Goal: Task Accomplishment & Management: Use online tool/utility

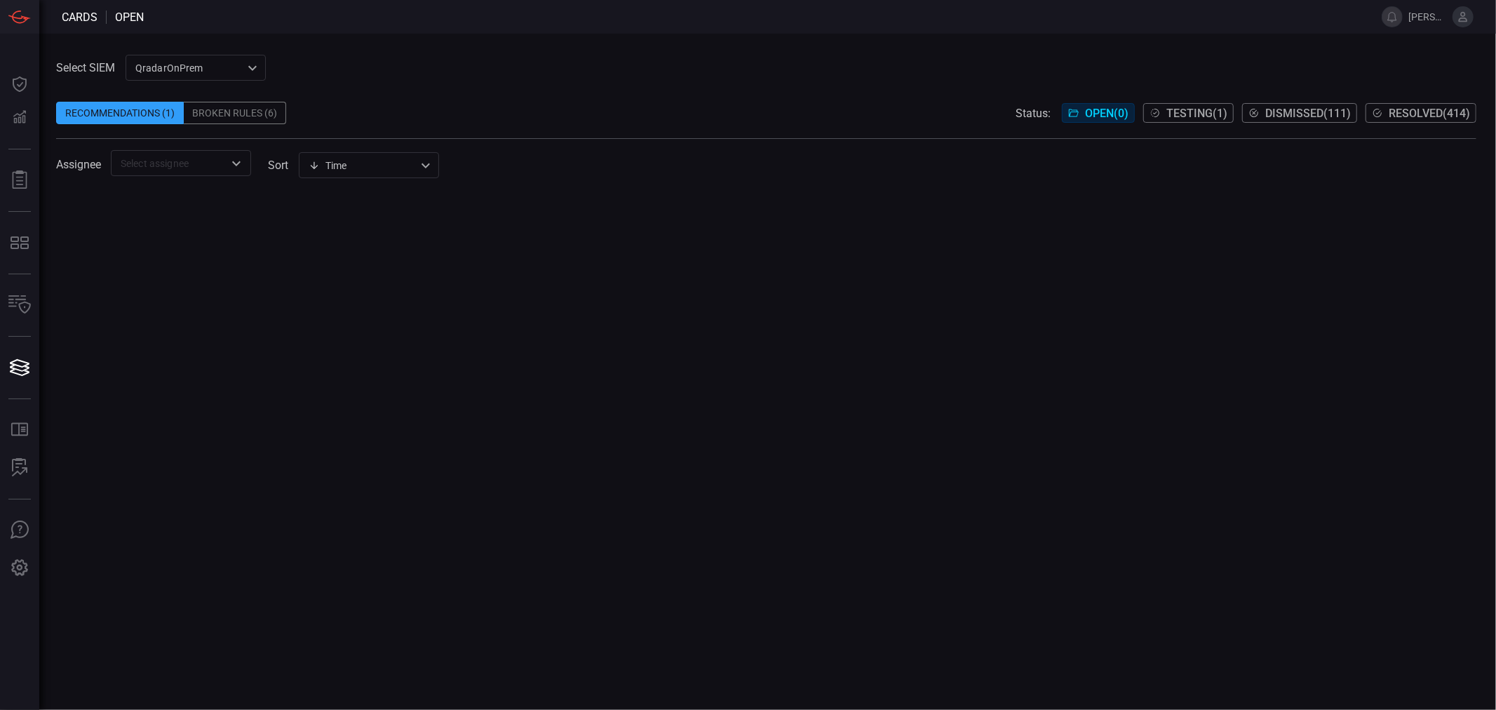
click at [208, 66] on div "QradarOnPrem 5aadb41e-e732-4a7a-884f-5c29e918b1b8 ​" at bounding box center [196, 68] width 140 height 26
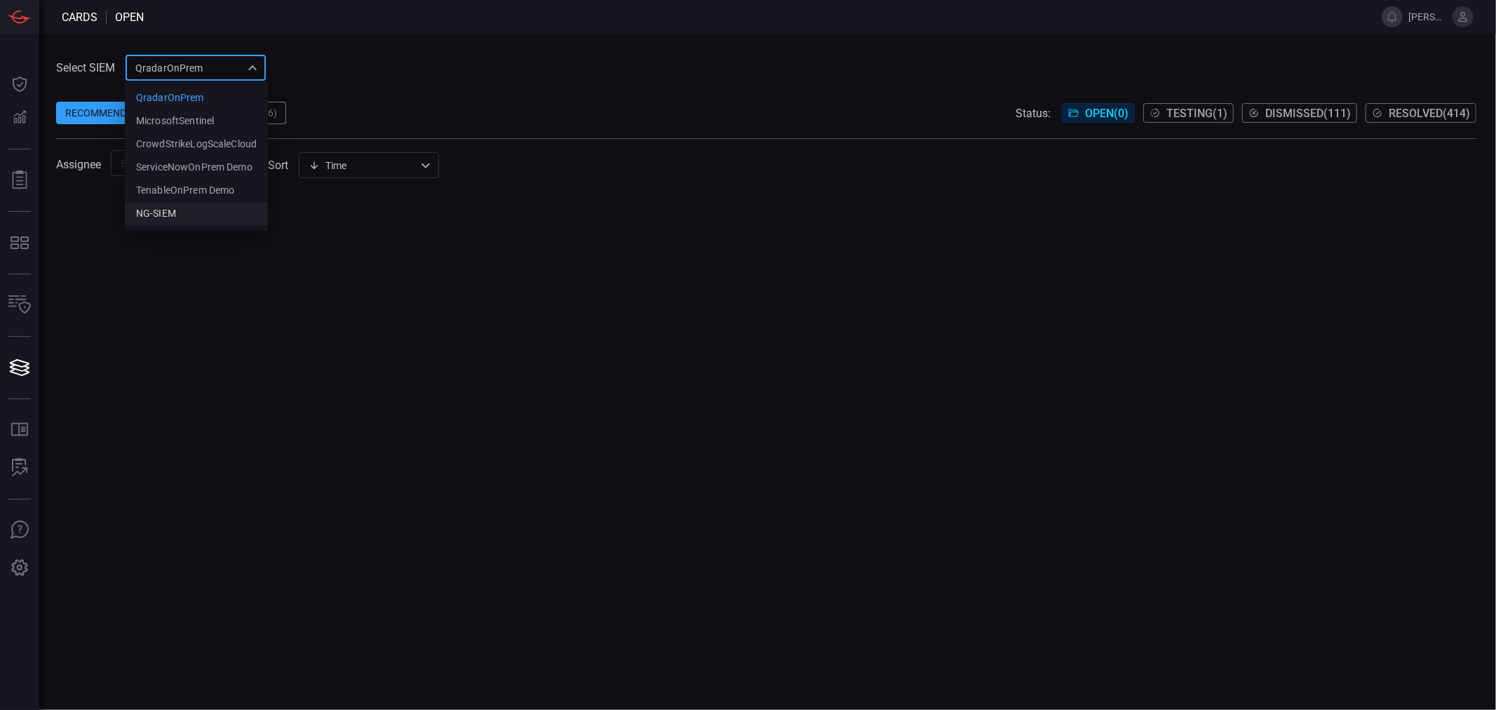
click at [173, 206] on div "NG-SIEM" at bounding box center [156, 213] width 40 height 15
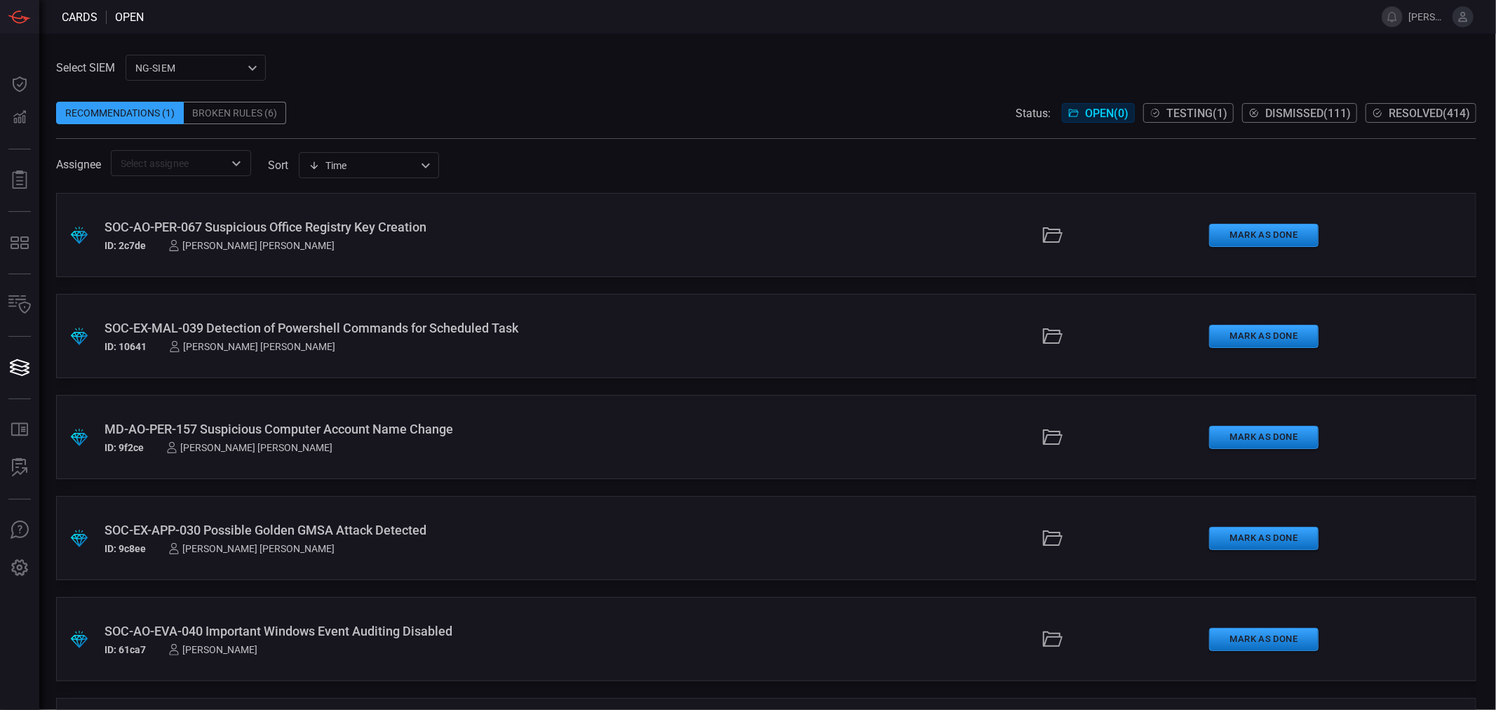
click at [248, 163] on div "​" at bounding box center [181, 163] width 140 height 26
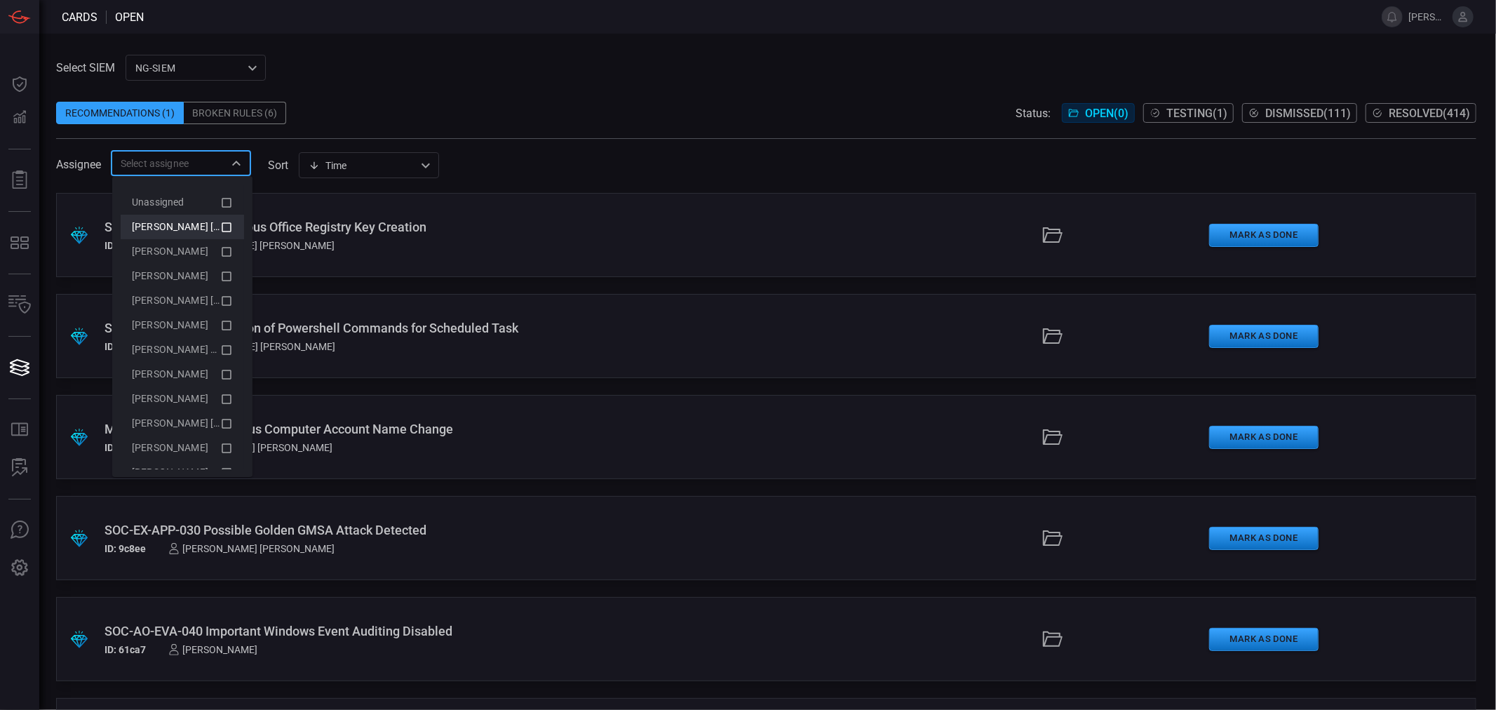
click at [175, 224] on span "[PERSON_NAME] [PERSON_NAME] (Myself)" at bounding box center [229, 226] width 194 height 11
click at [394, 167] on div "Time visibleUpdateTime ​" at bounding box center [369, 165] width 140 height 26
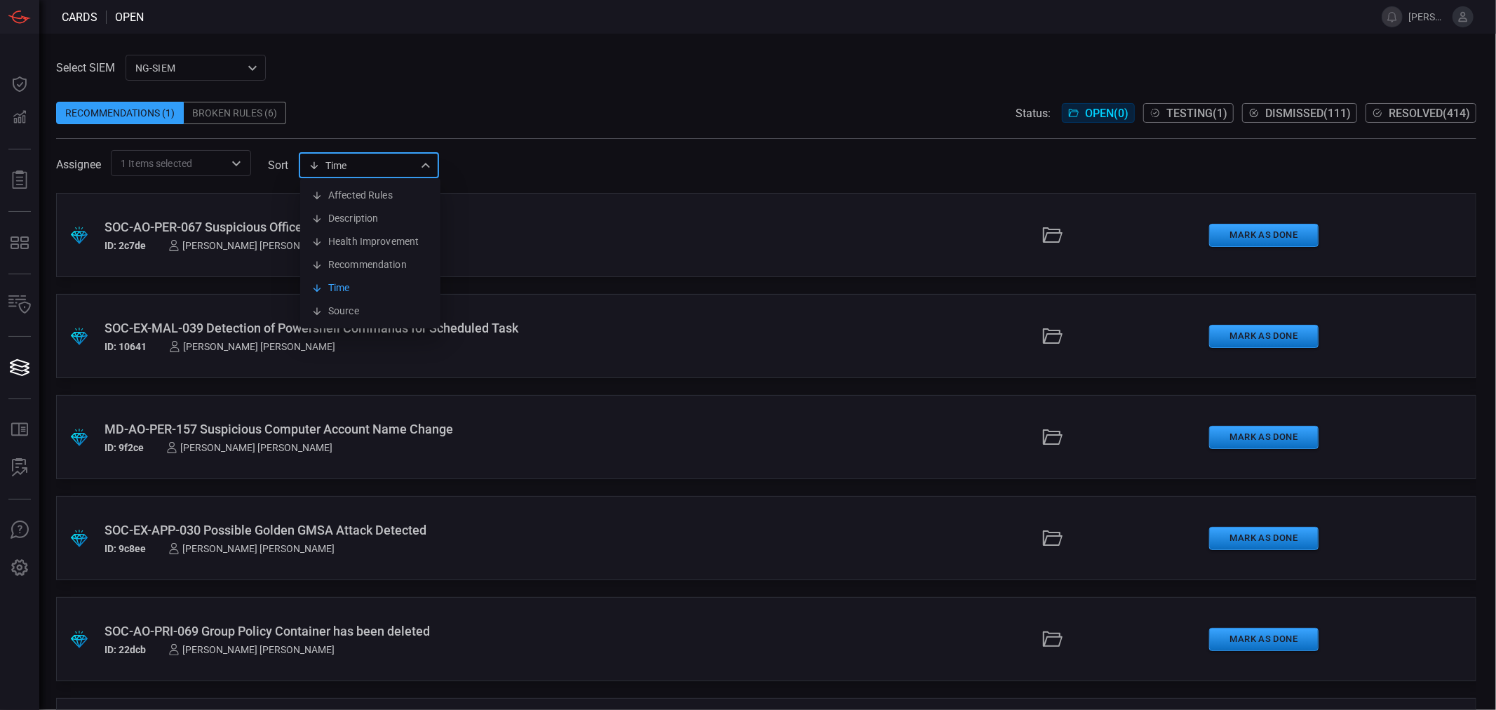
click at [741, 121] on div at bounding box center [748, 355] width 1496 height 710
click at [556, 103] on div "Recommendations (1) Broken Rules (6) Status: Open ( 0 ) Testing ( 1 ) Dismissed…" at bounding box center [766, 113] width 1421 height 22
click at [402, 163] on div "Time visibleUpdateTime ​" at bounding box center [369, 165] width 140 height 26
click at [381, 219] on li "Description" at bounding box center [370, 218] width 140 height 23
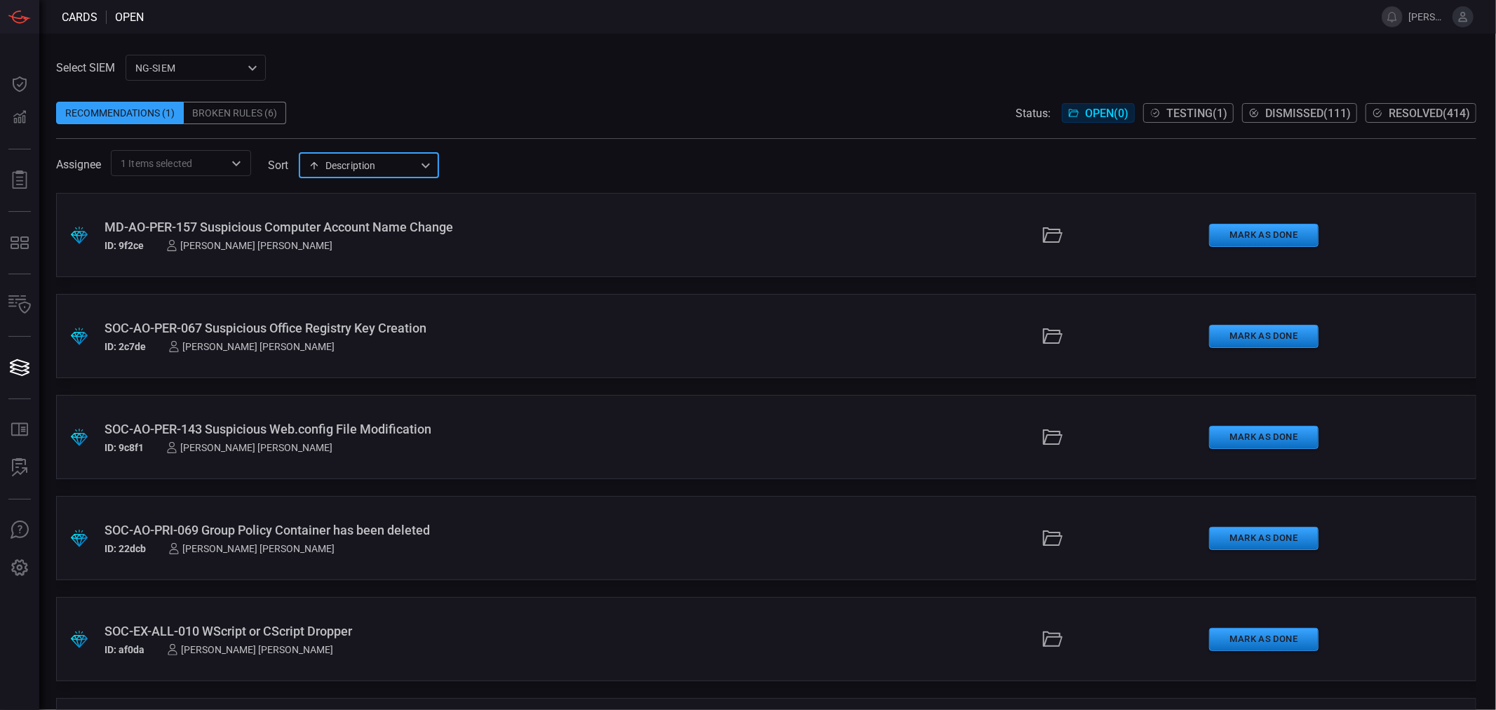
type input "description"
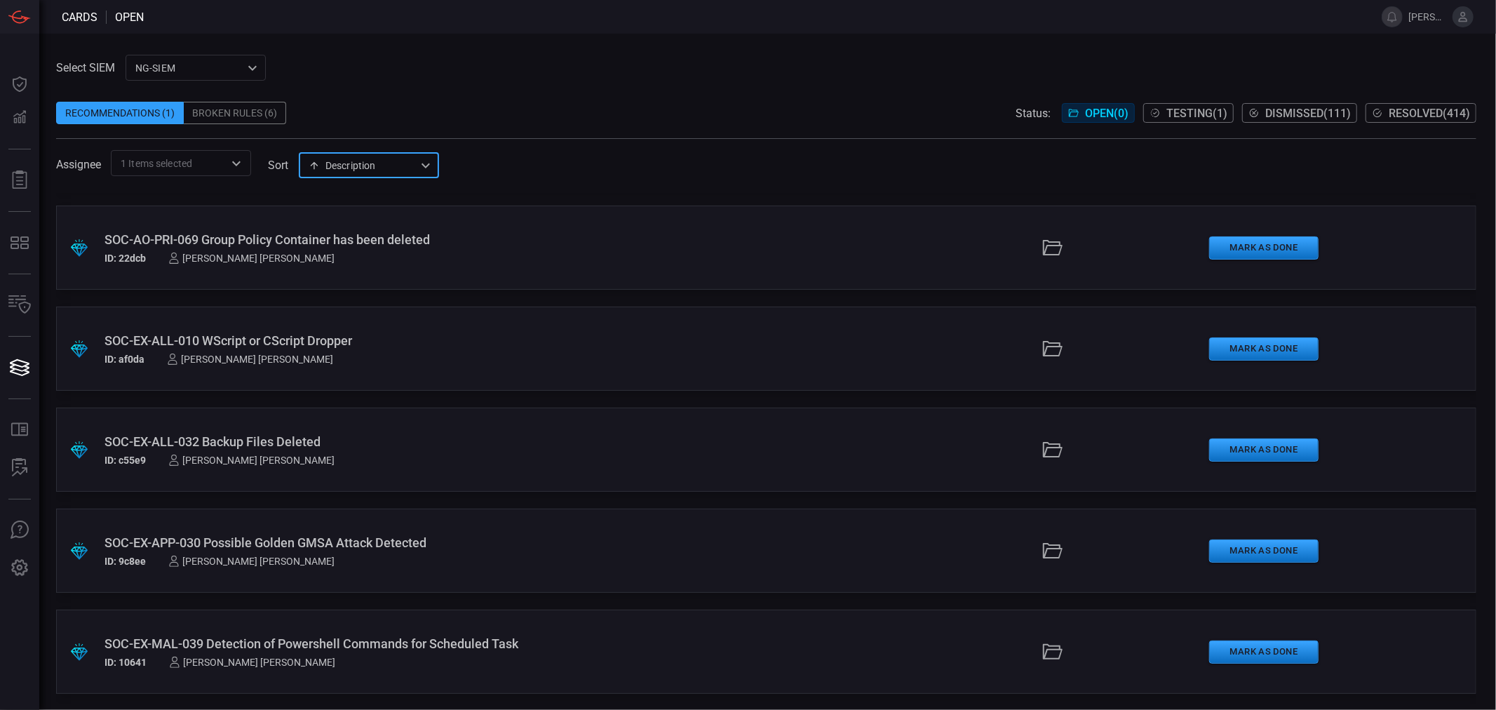
click at [243, 157] on icon "Open" at bounding box center [236, 163] width 17 height 17
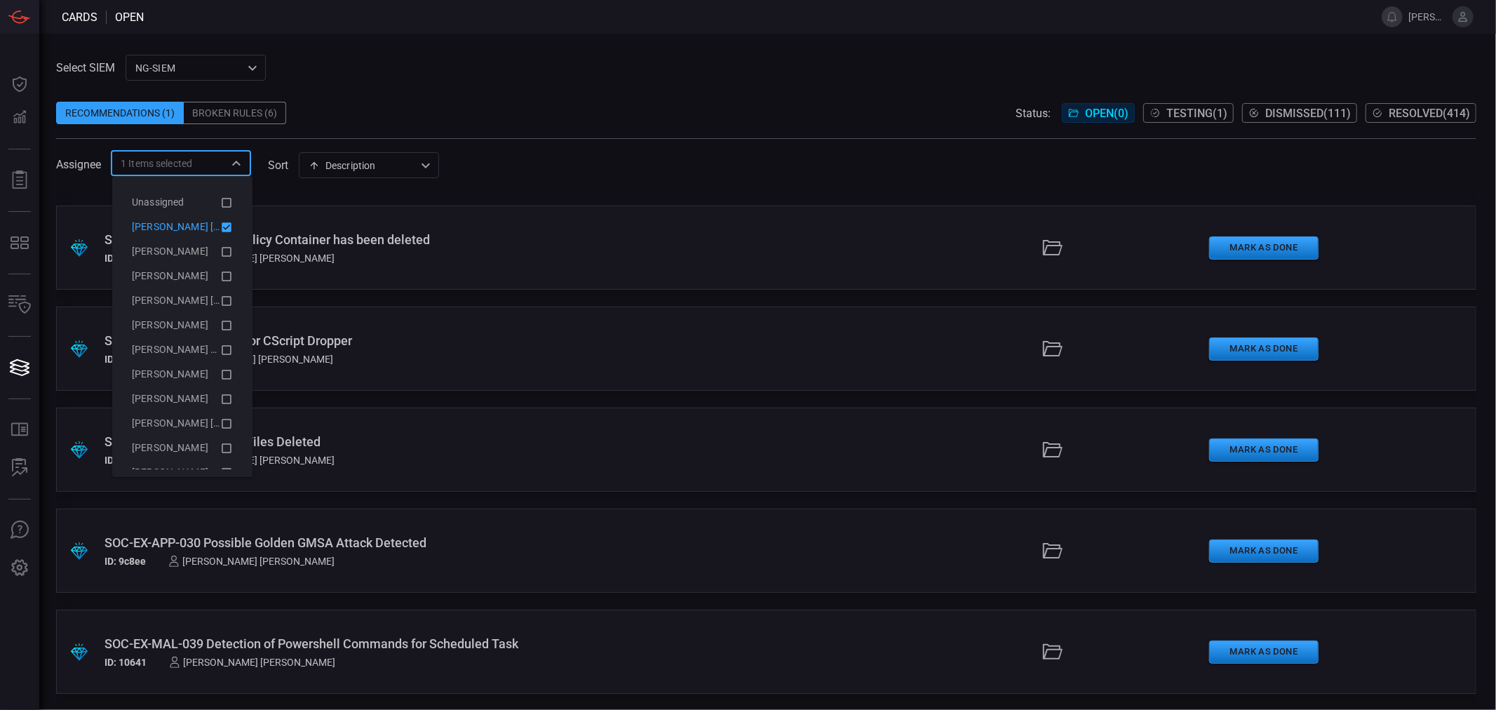
click at [170, 225] on span "[PERSON_NAME] [PERSON_NAME] (Myself)" at bounding box center [229, 226] width 194 height 11
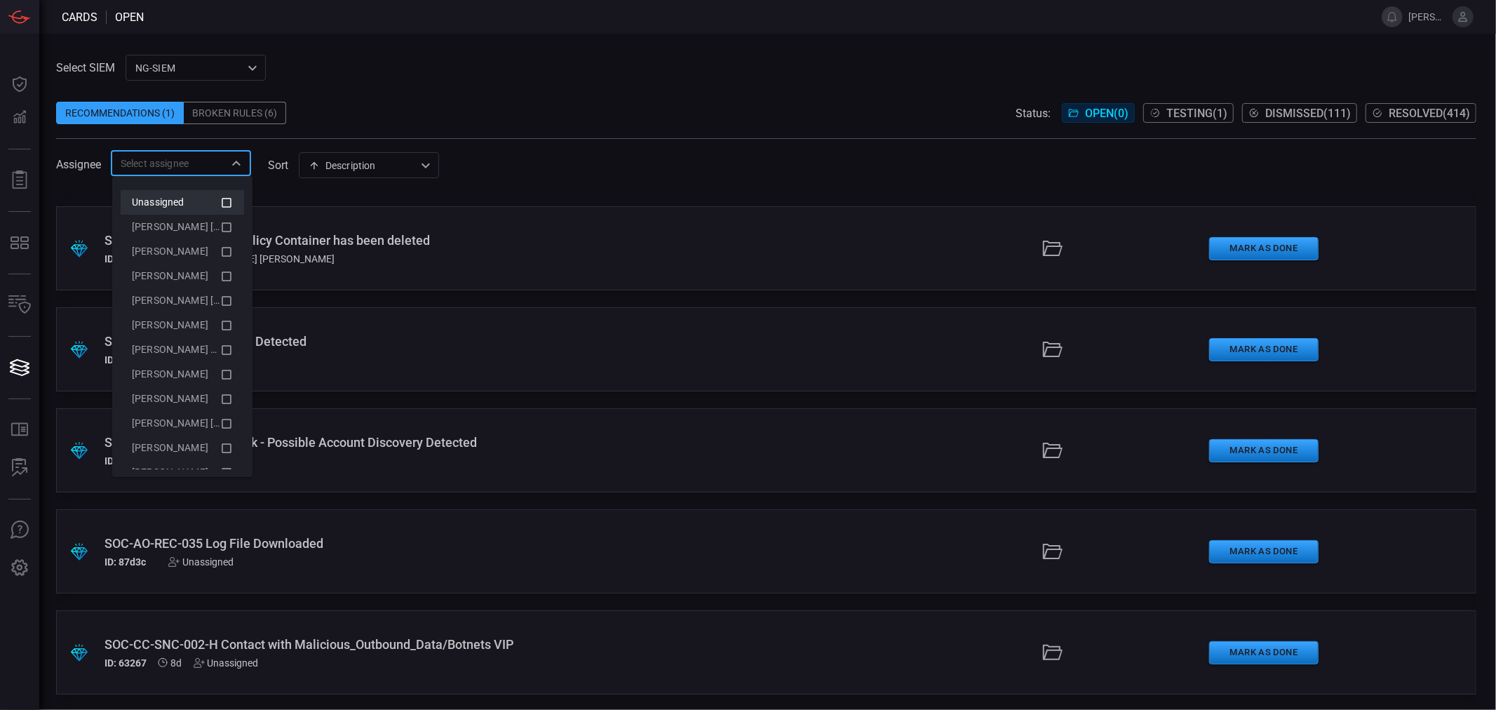
click at [187, 202] on div "Unassigned" at bounding box center [176, 202] width 88 height 15
click at [697, 139] on span at bounding box center [766, 144] width 1421 height 11
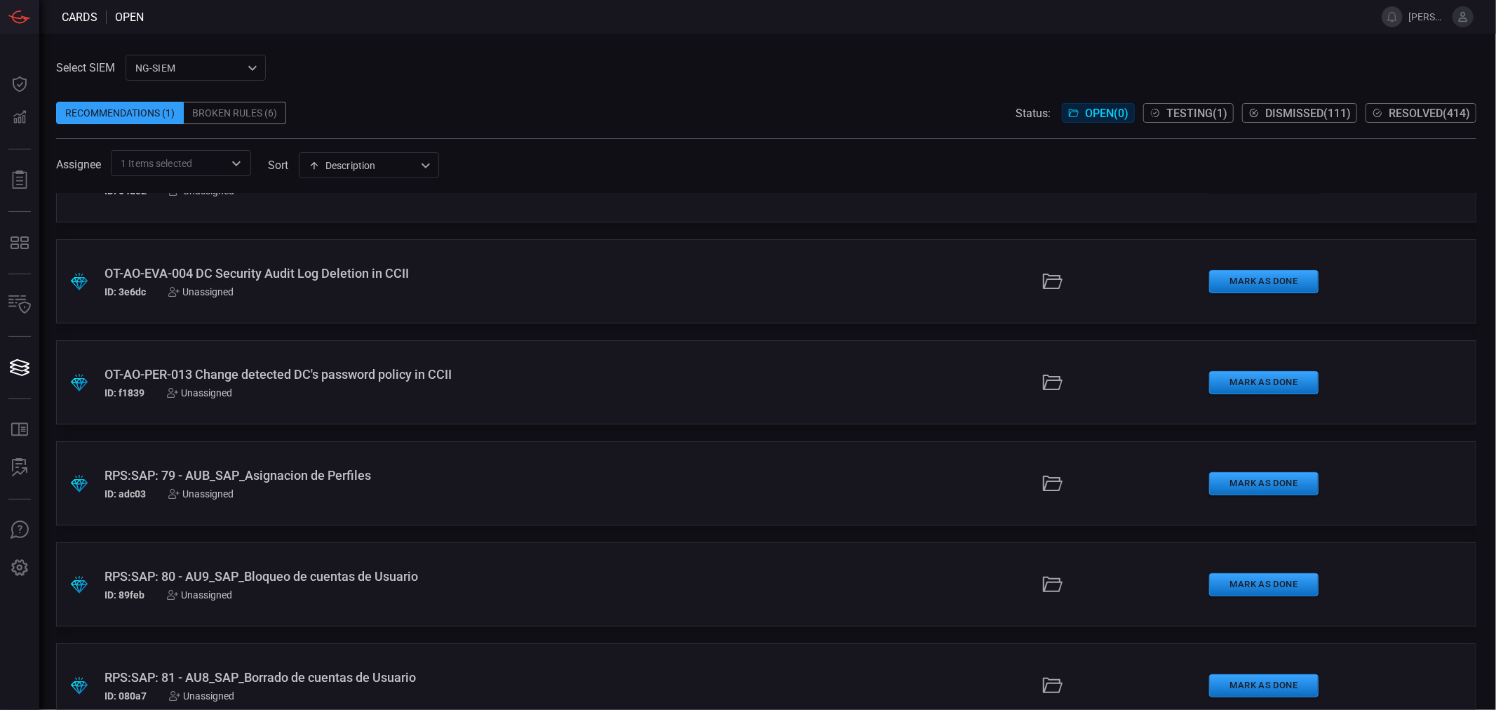
scroll to position [0, 0]
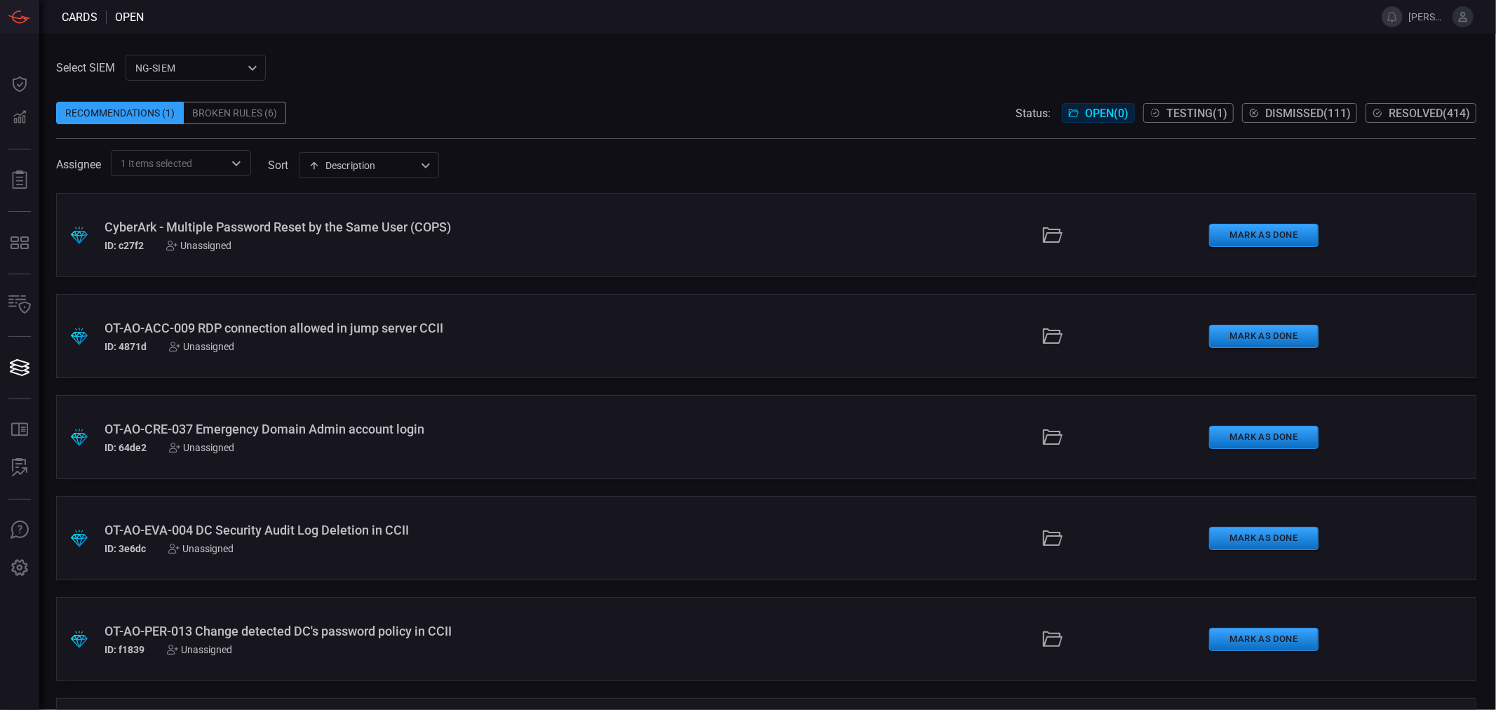
click at [295, 234] on div "CyberArk - Multiple Password Reset by the Same User (COPS)" at bounding box center [365, 227] width 521 height 15
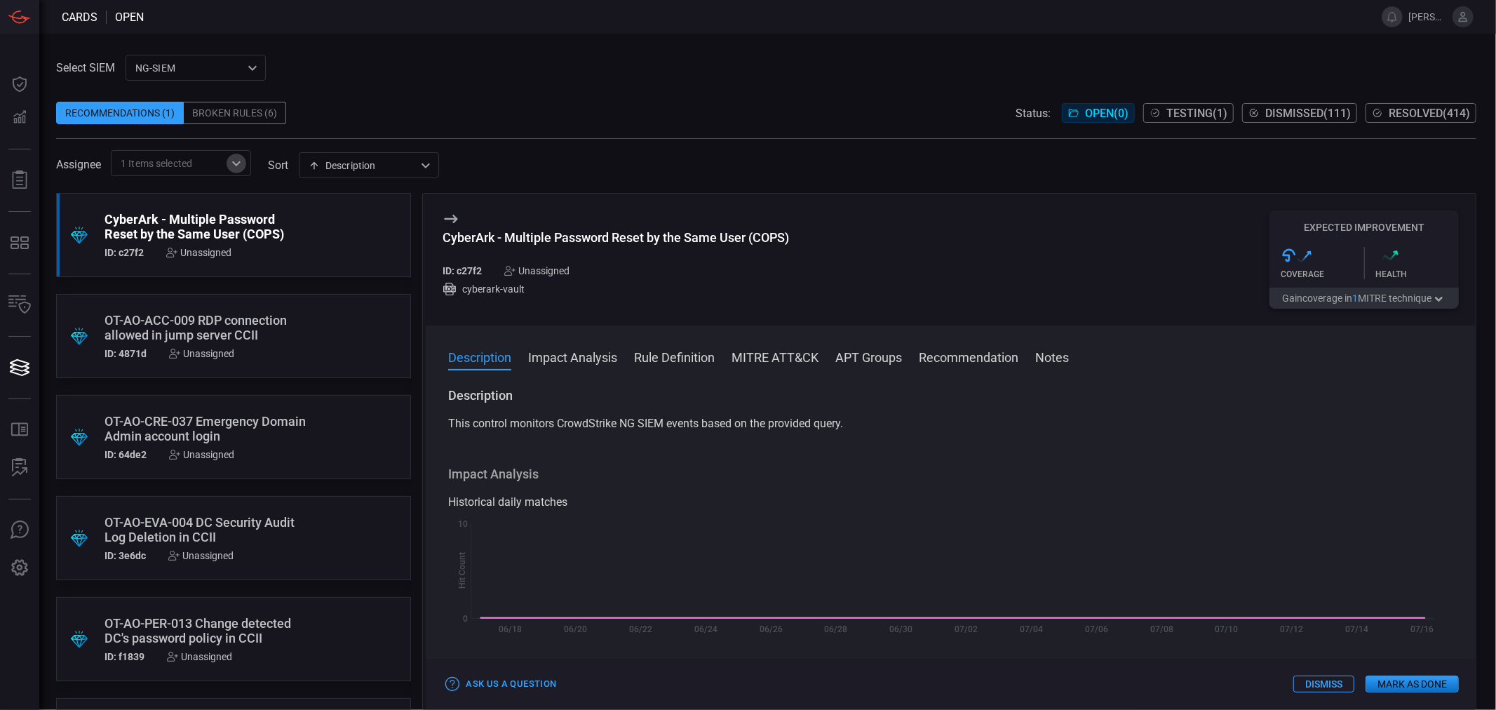
click at [233, 159] on icon "Open" at bounding box center [236, 163] width 17 height 17
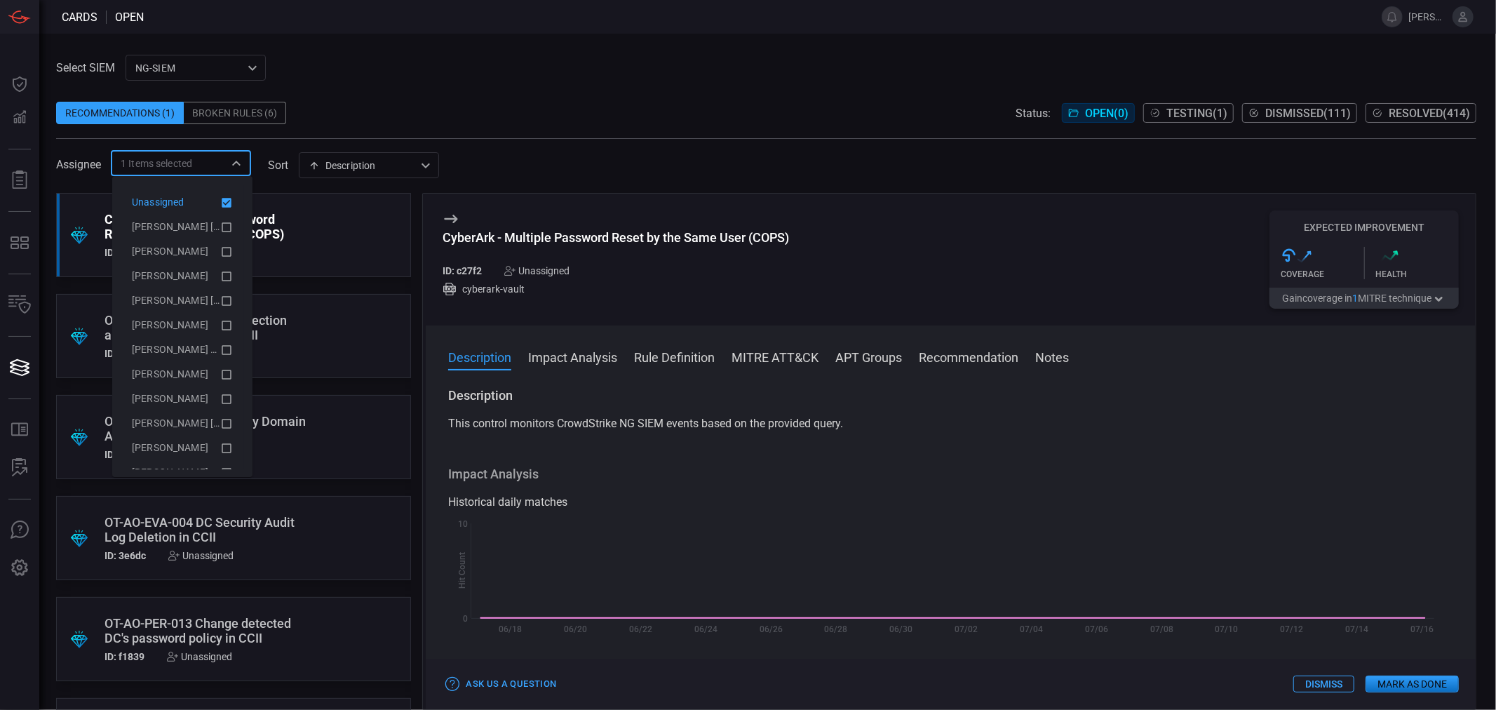
click at [222, 201] on icon at bounding box center [227, 203] width 10 height 10
click at [474, 107] on div "Recommendations (1) Broken Rules (6) Status: Open ( 0 ) Testing ( 1 ) Dismissed…" at bounding box center [766, 113] width 1421 height 22
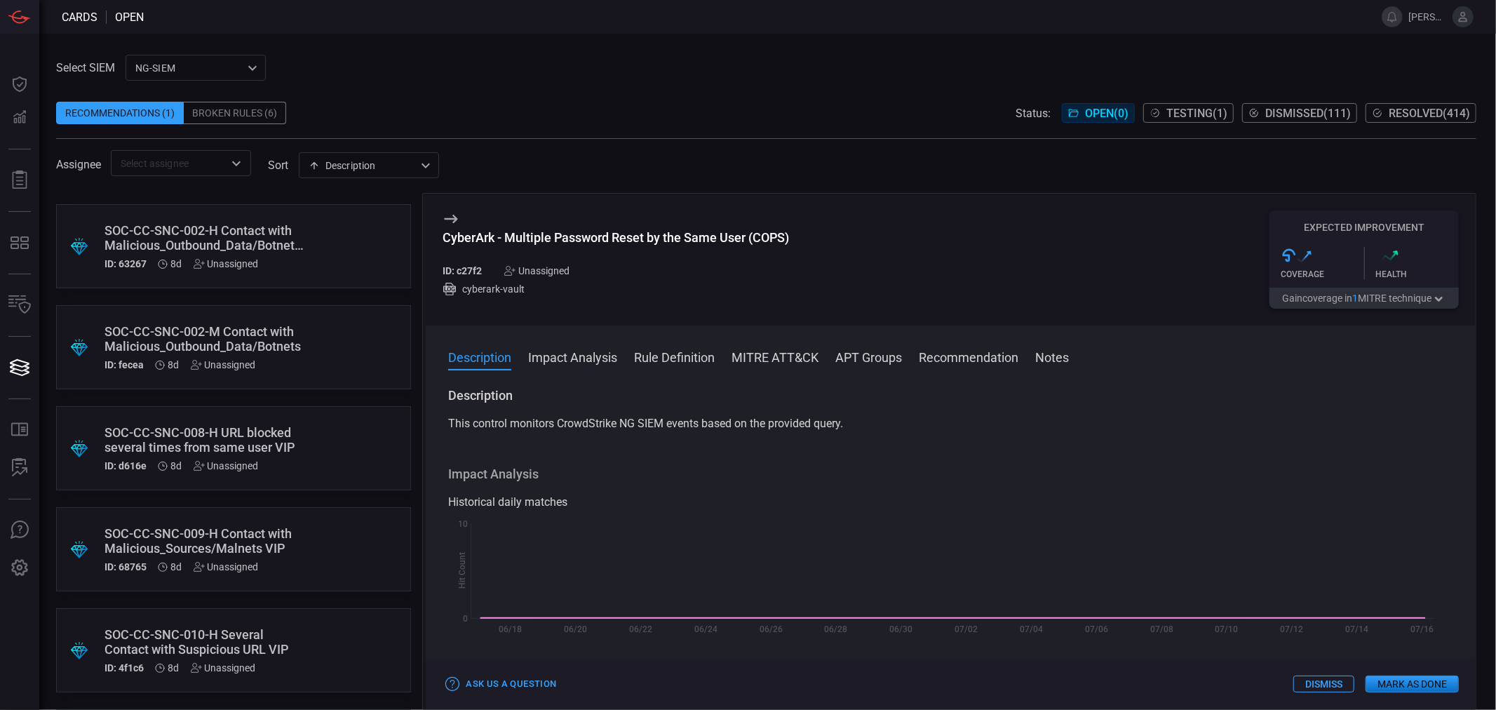
scroll to position [7311, 0]
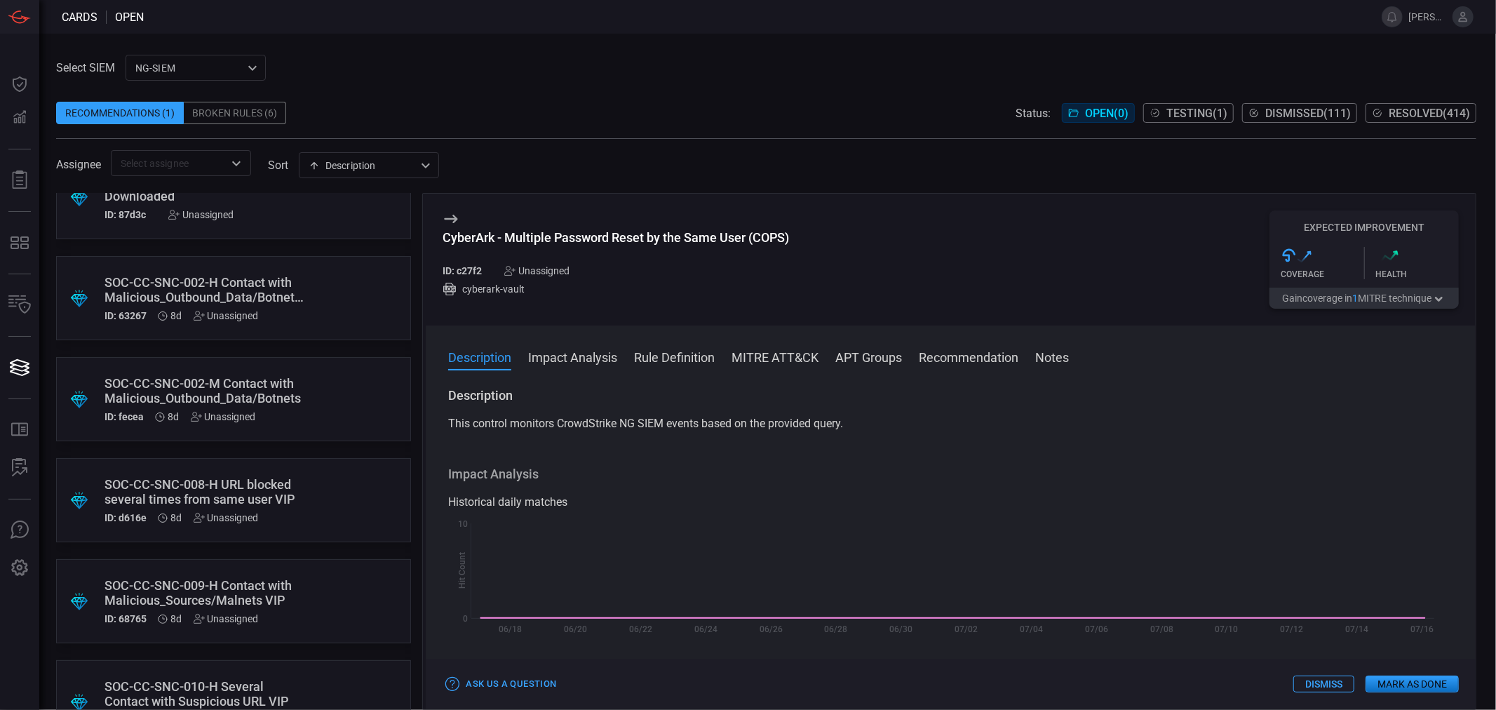
click at [163, 59] on div "NG-SIEM 5cf3354c-b0c8-4d47-b0cb-fd1e7ce3c487 ​" at bounding box center [196, 68] width 140 height 26
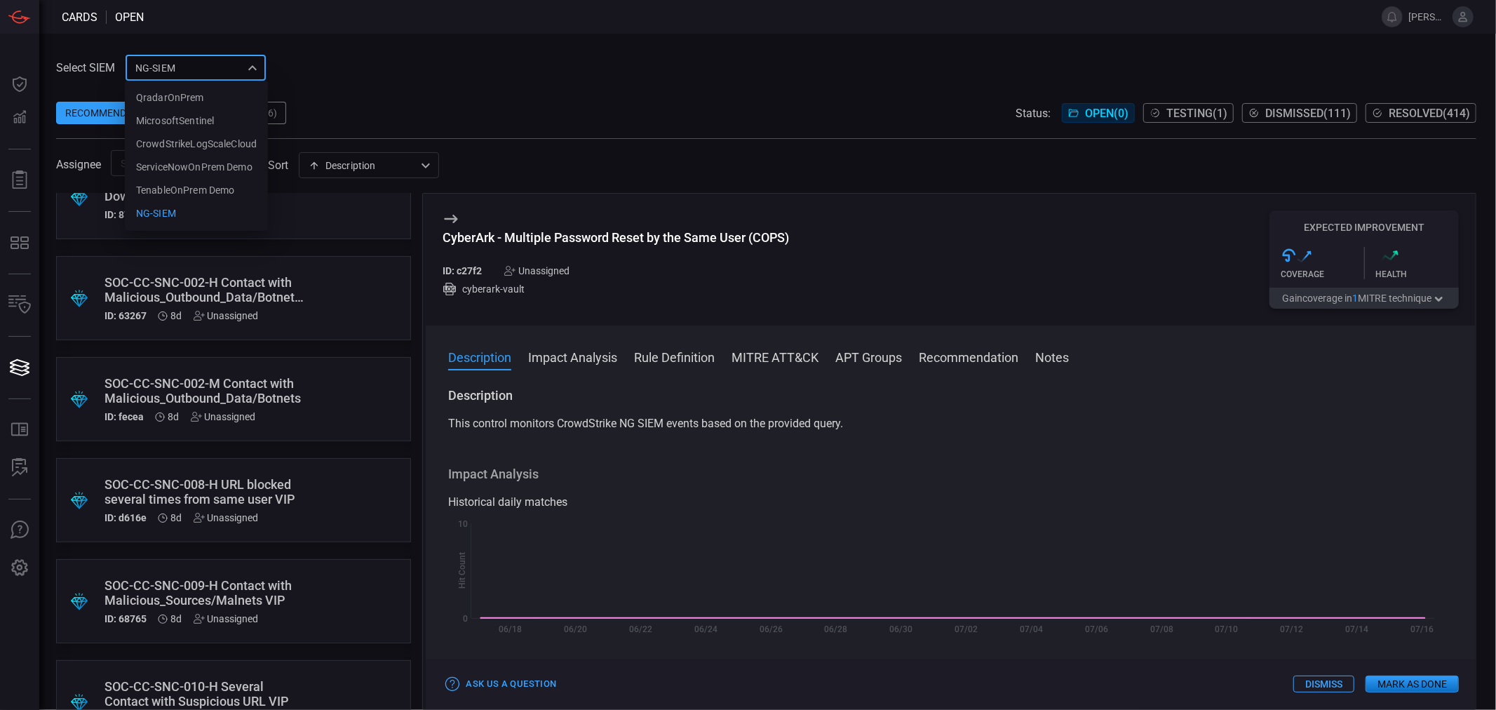
click at [380, 64] on div at bounding box center [748, 355] width 1496 height 710
